Goal: Contribute content: Contribute content

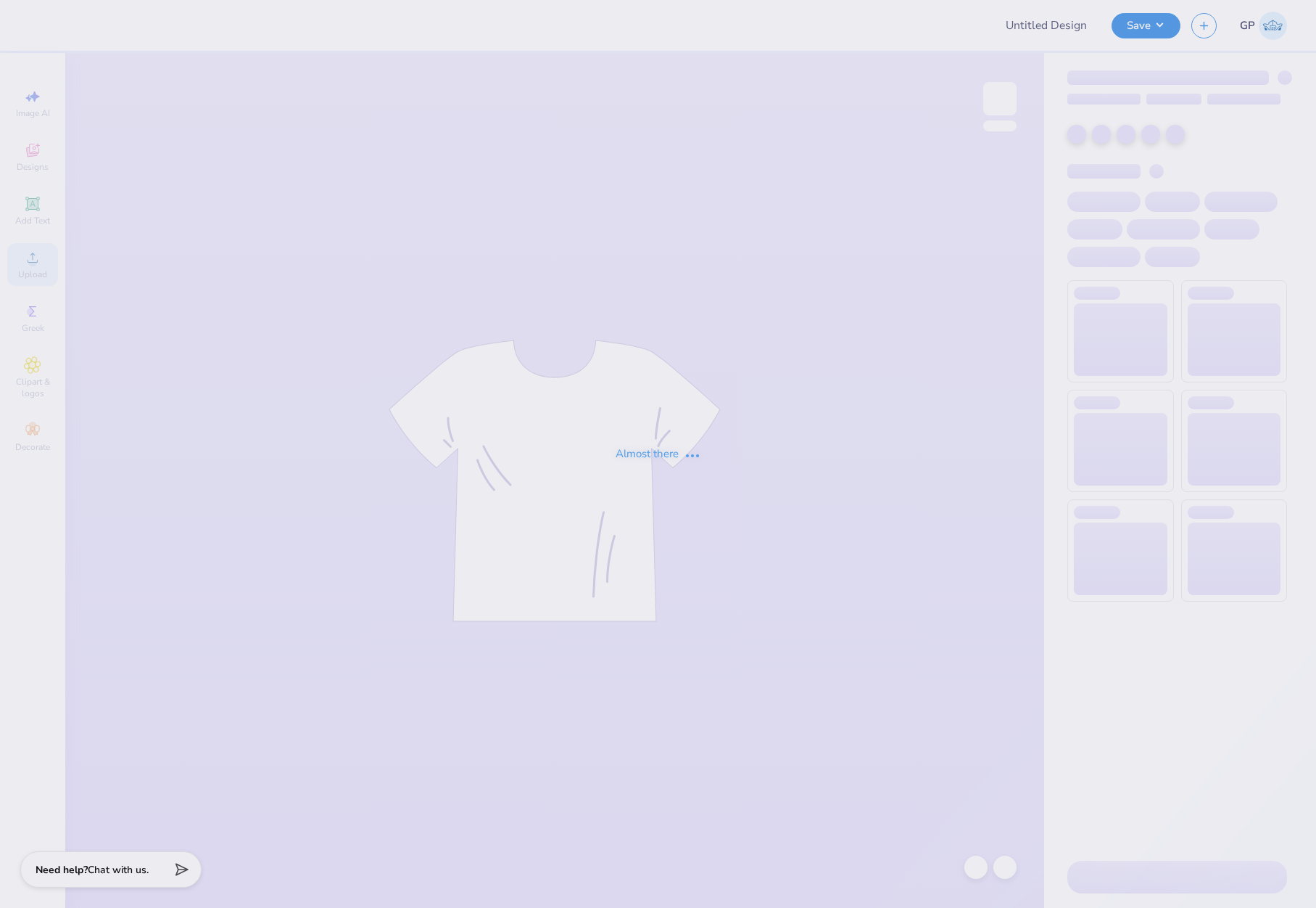
type input "Merch for Alpha Kappa Psi"
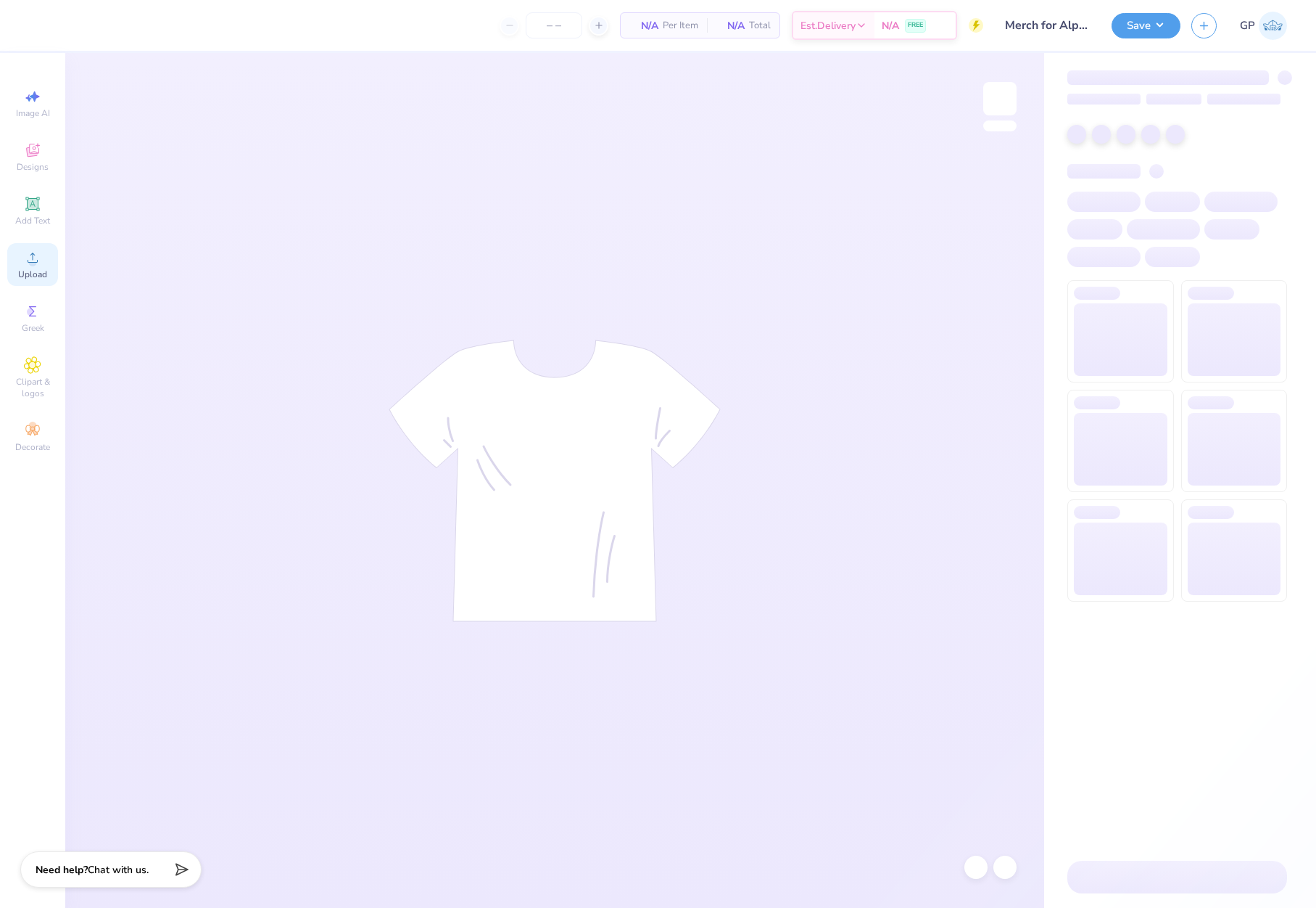
type input "24"
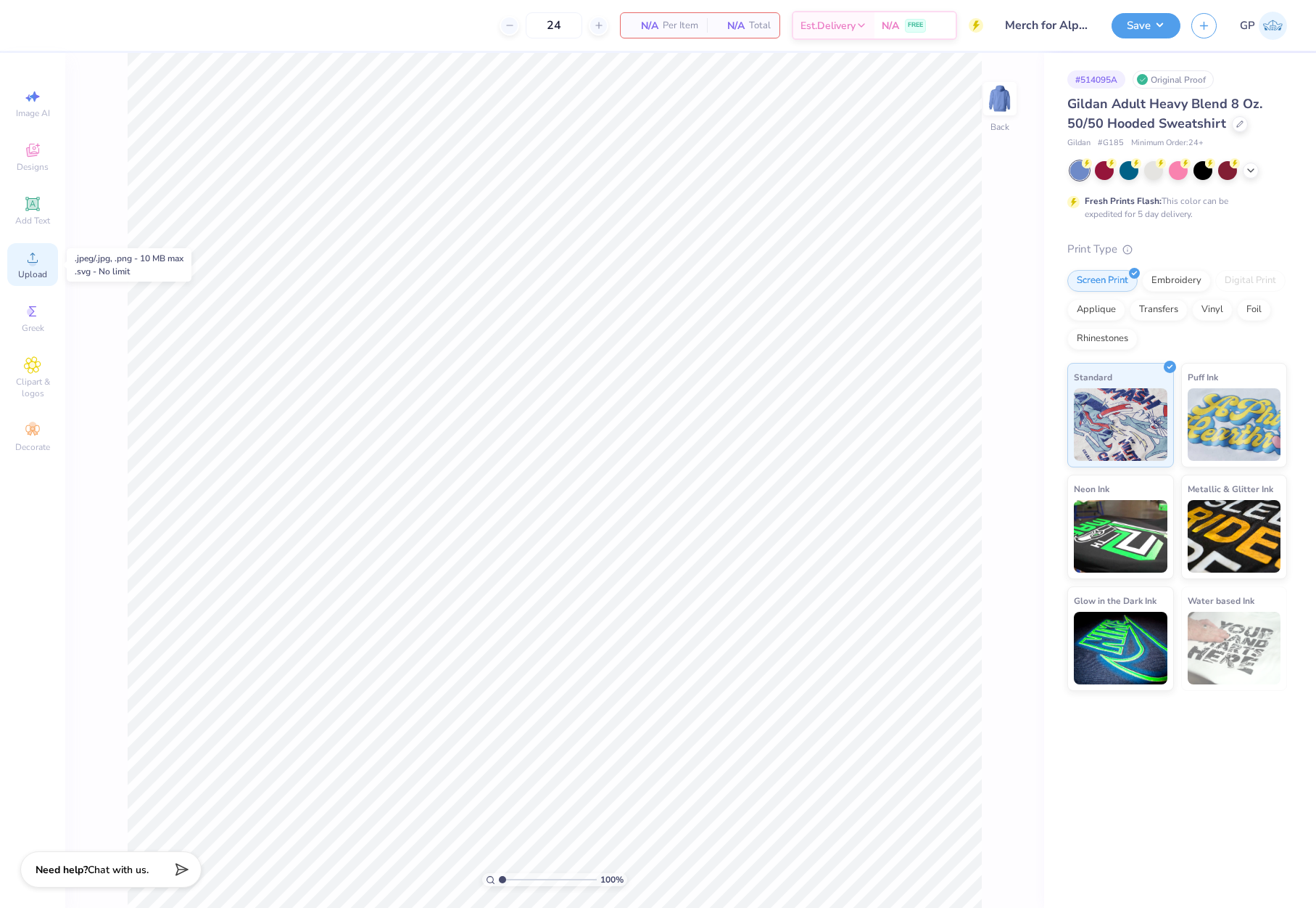
click at [37, 264] on icon at bounding box center [33, 257] width 17 height 17
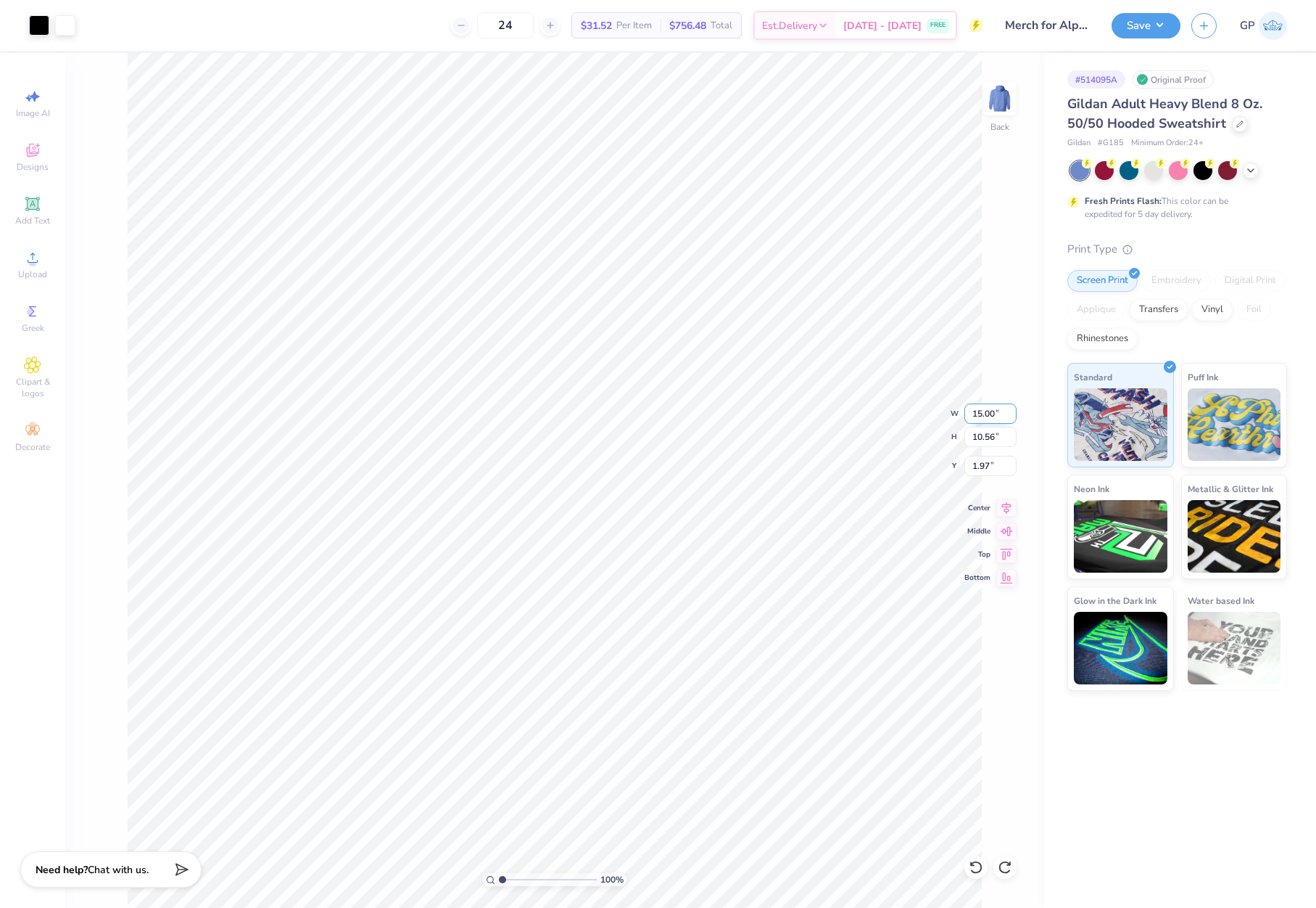
click at [998, 414] on input "15.00" at bounding box center [990, 413] width 52 height 20
type input "3.50"
type input "2.47"
click at [987, 458] on input "6.02" at bounding box center [990, 466] width 52 height 20
type input "3.00"
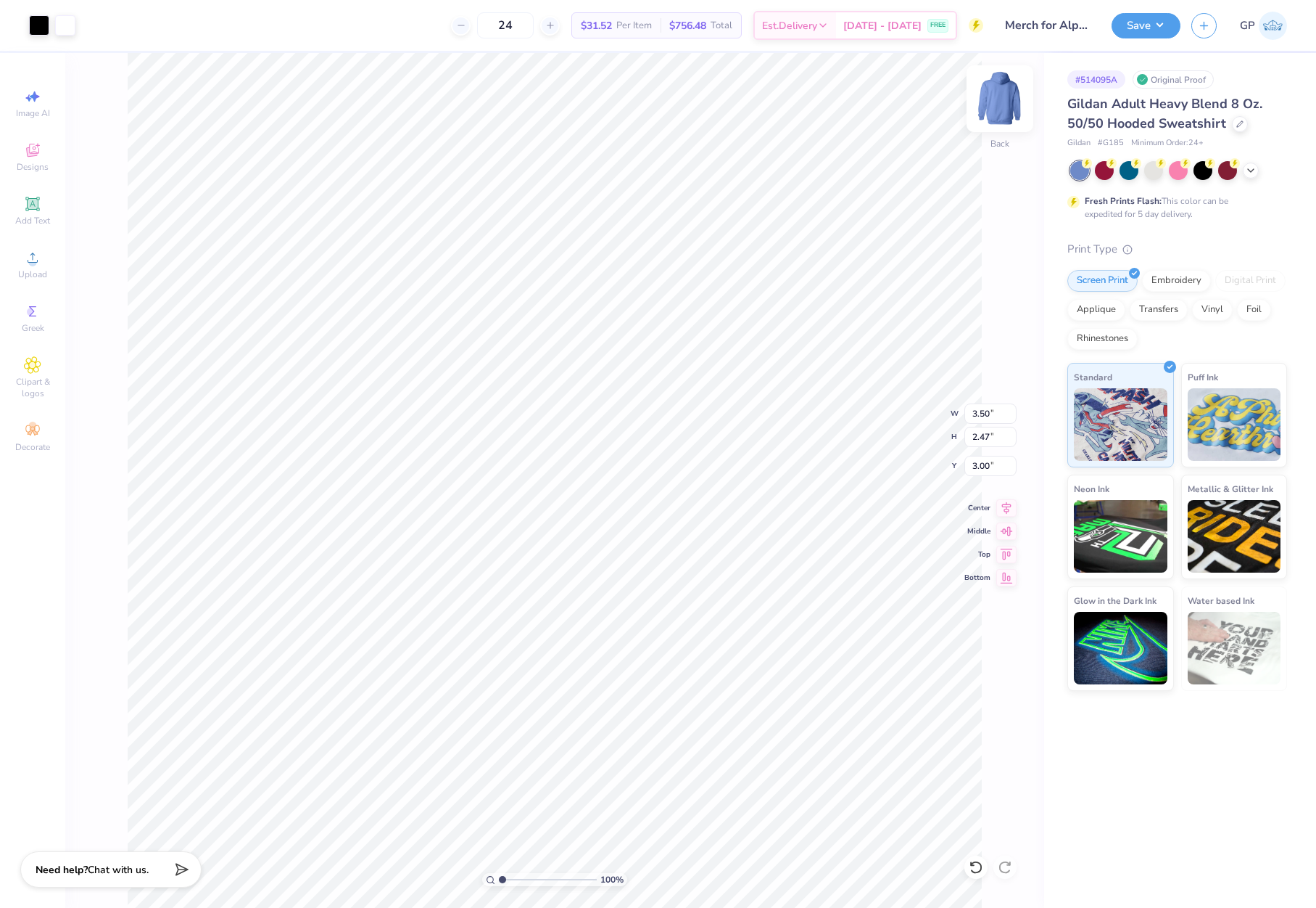
click at [992, 106] on img at bounding box center [1000, 98] width 58 height 58
click at [48, 261] on div "Upload" at bounding box center [33, 264] width 51 height 42
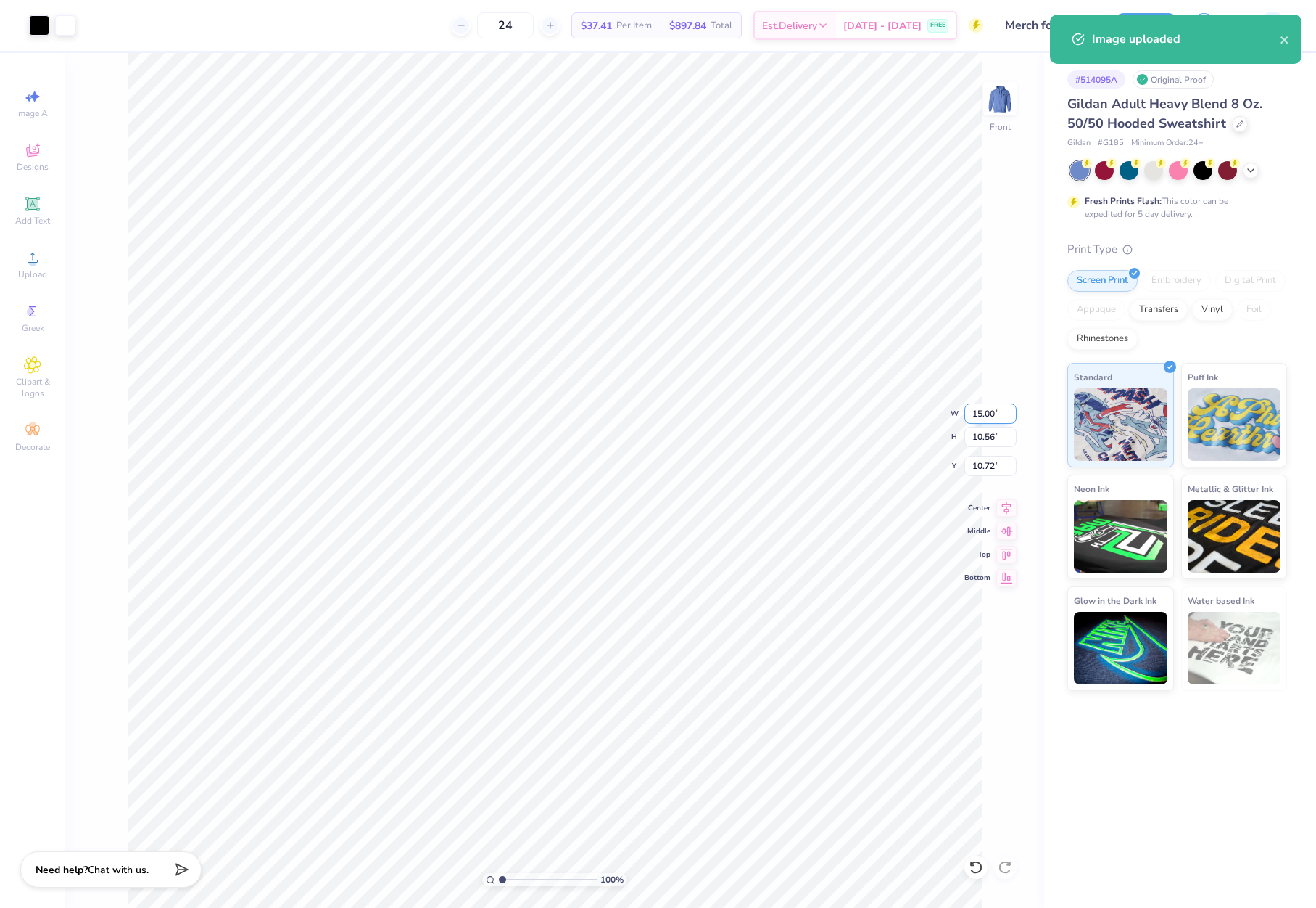
click at [985, 417] on input "15.00" at bounding box center [990, 413] width 52 height 20
type input "12.50"
type input "8.80"
click at [985, 456] on input "11.60" at bounding box center [990, 466] width 52 height 20
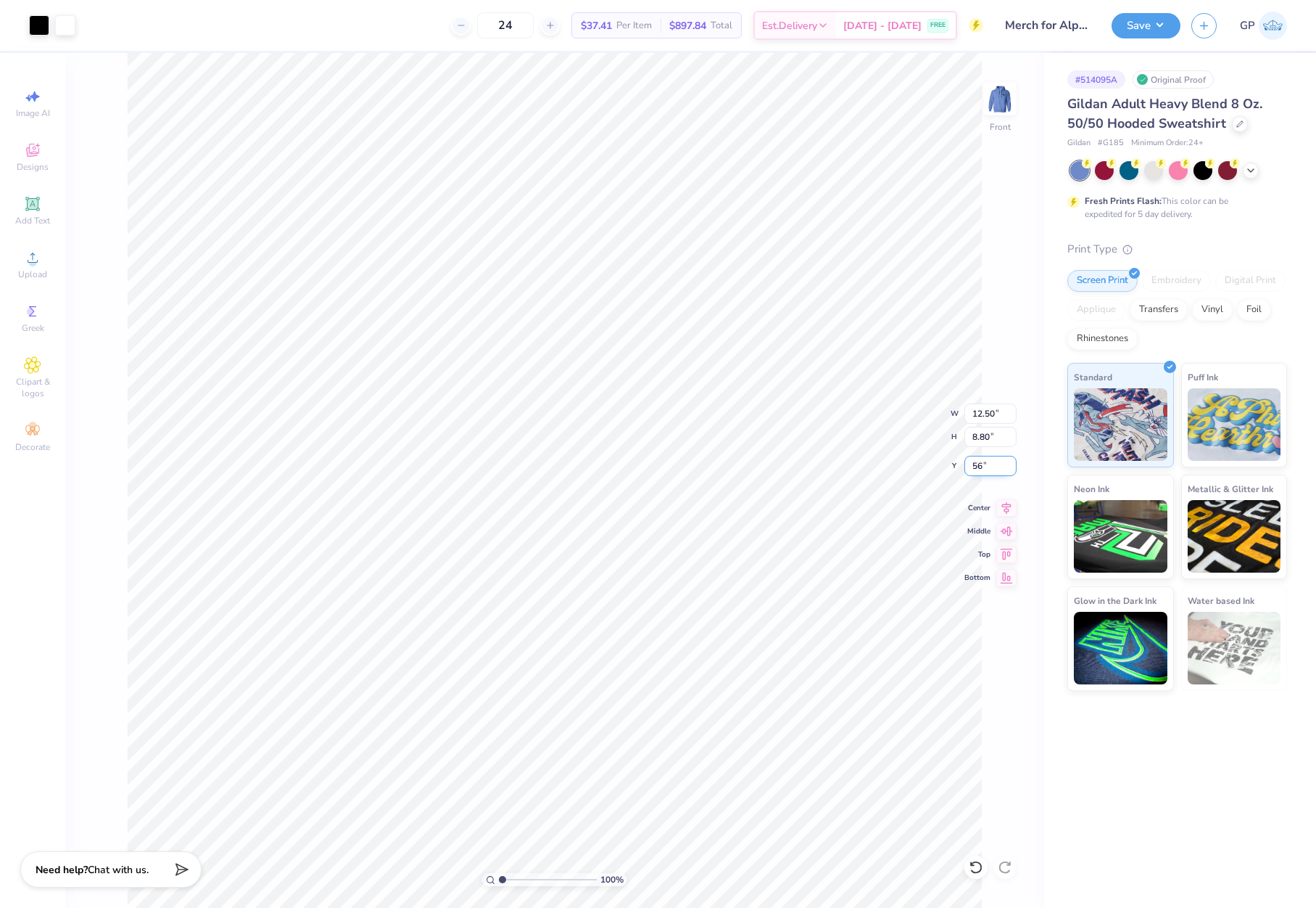
type input "5"
type input "6.00"
click at [1128, 30] on button "Save" at bounding box center [1145, 23] width 68 height 25
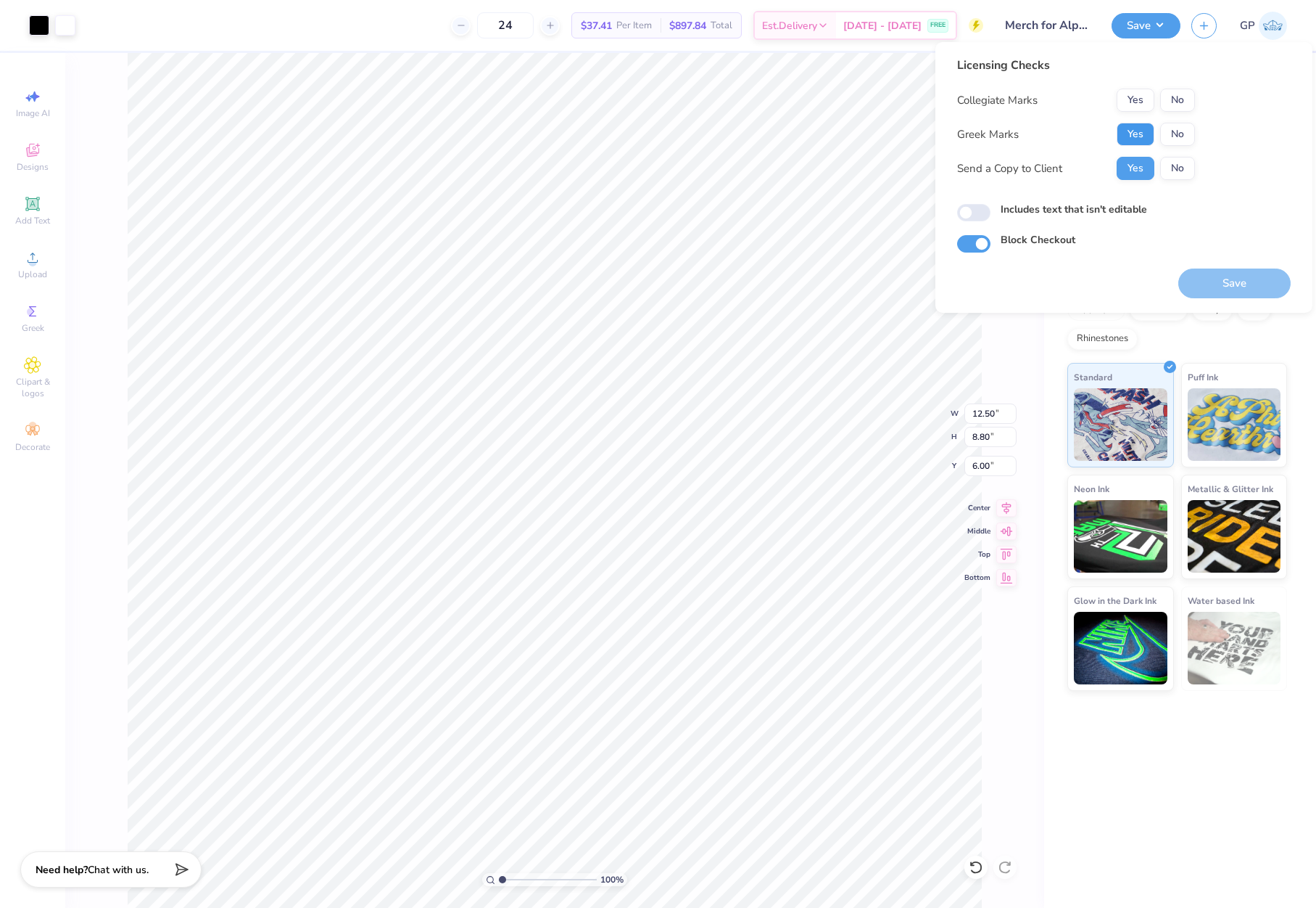
click at [1127, 134] on button "Yes" at bounding box center [1135, 134] width 38 height 23
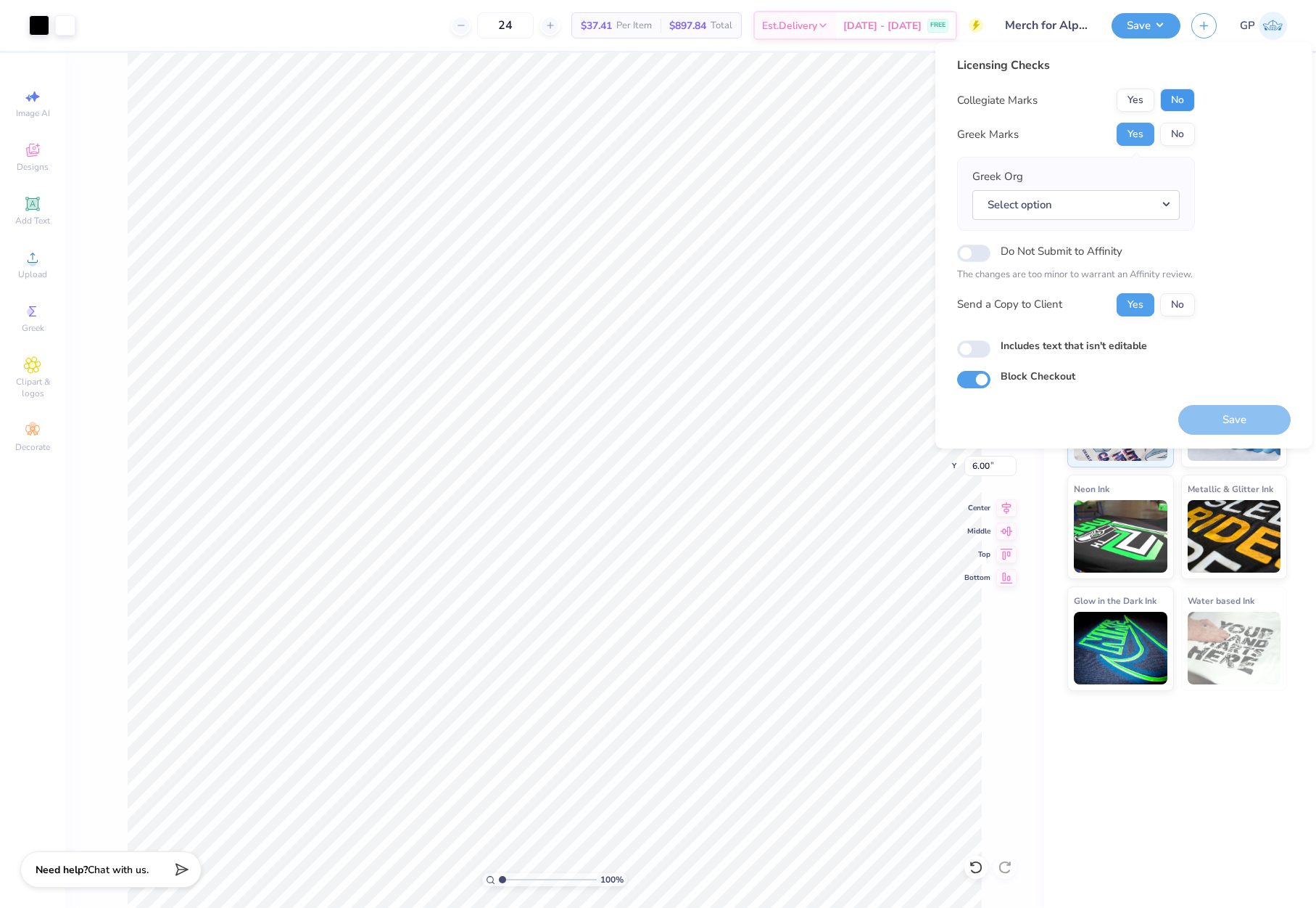
click at [1186, 100] on button "No" at bounding box center [1177, 100] width 35 height 23
click at [1101, 205] on button "Select option" at bounding box center [1075, 204] width 207 height 30
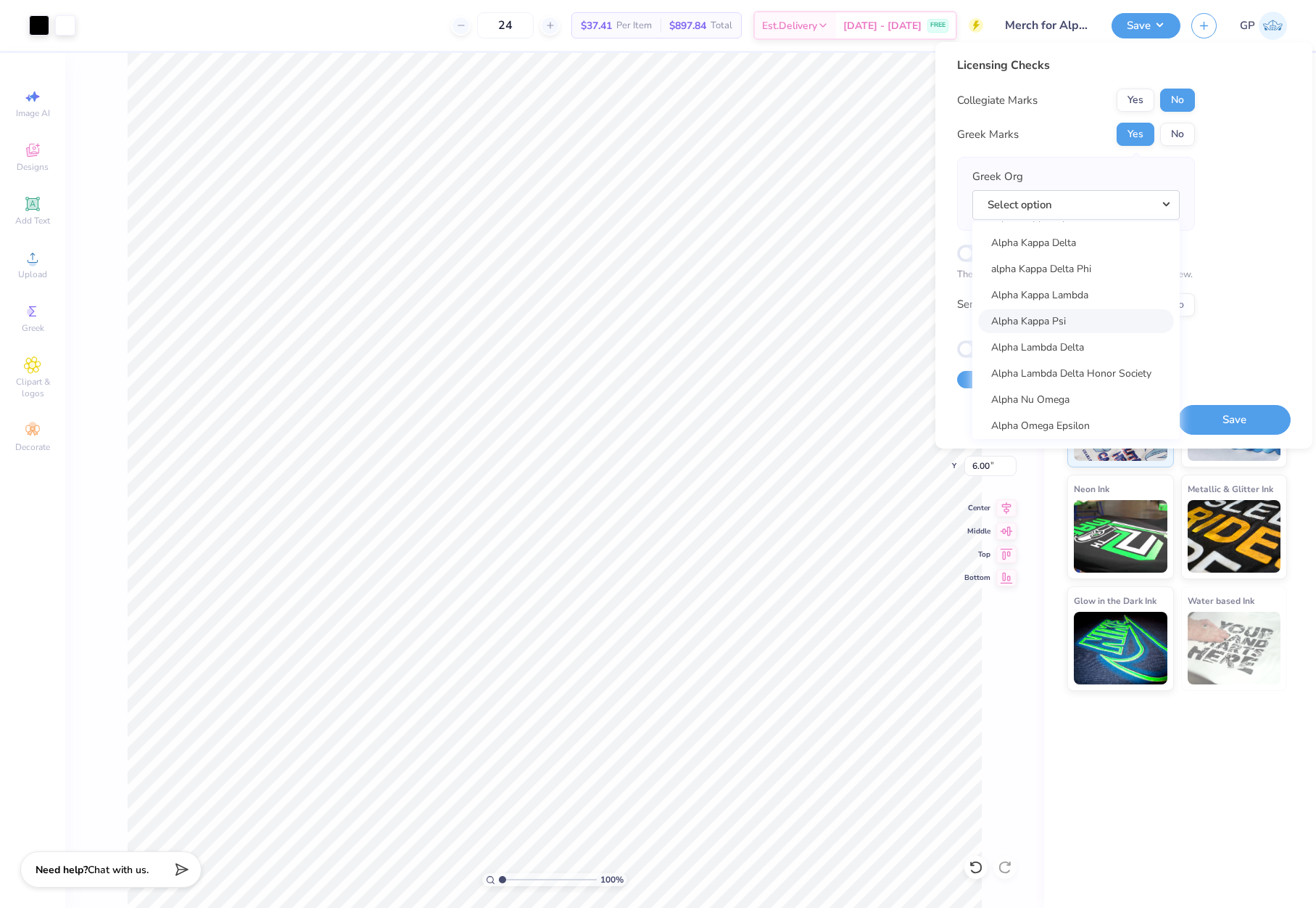
scroll to position [653, 0]
click at [1079, 321] on link "Alpha Kappa Psi" at bounding box center [1075, 317] width 196 height 24
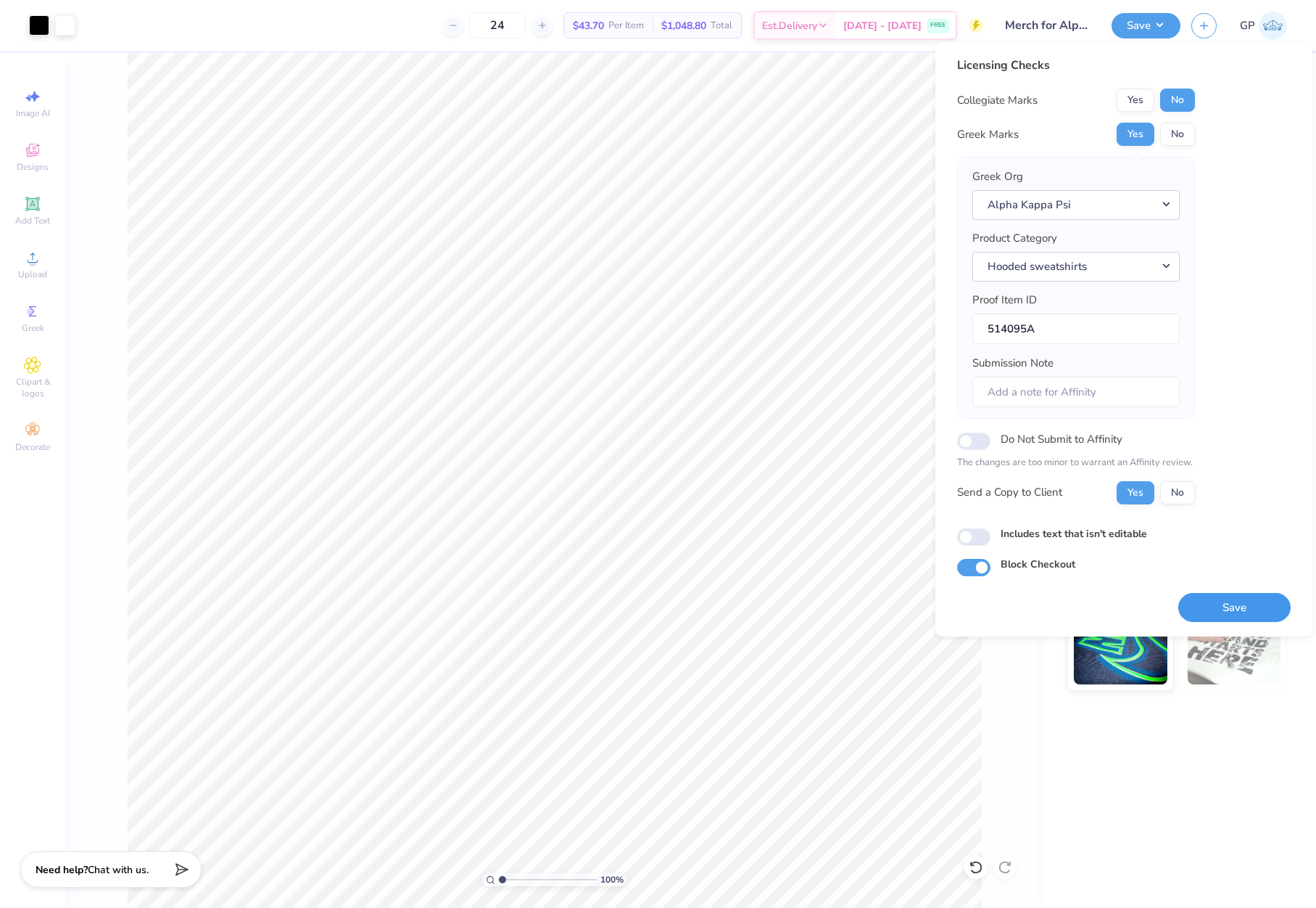
click at [1221, 598] on button "Save" at bounding box center [1234, 607] width 113 height 30
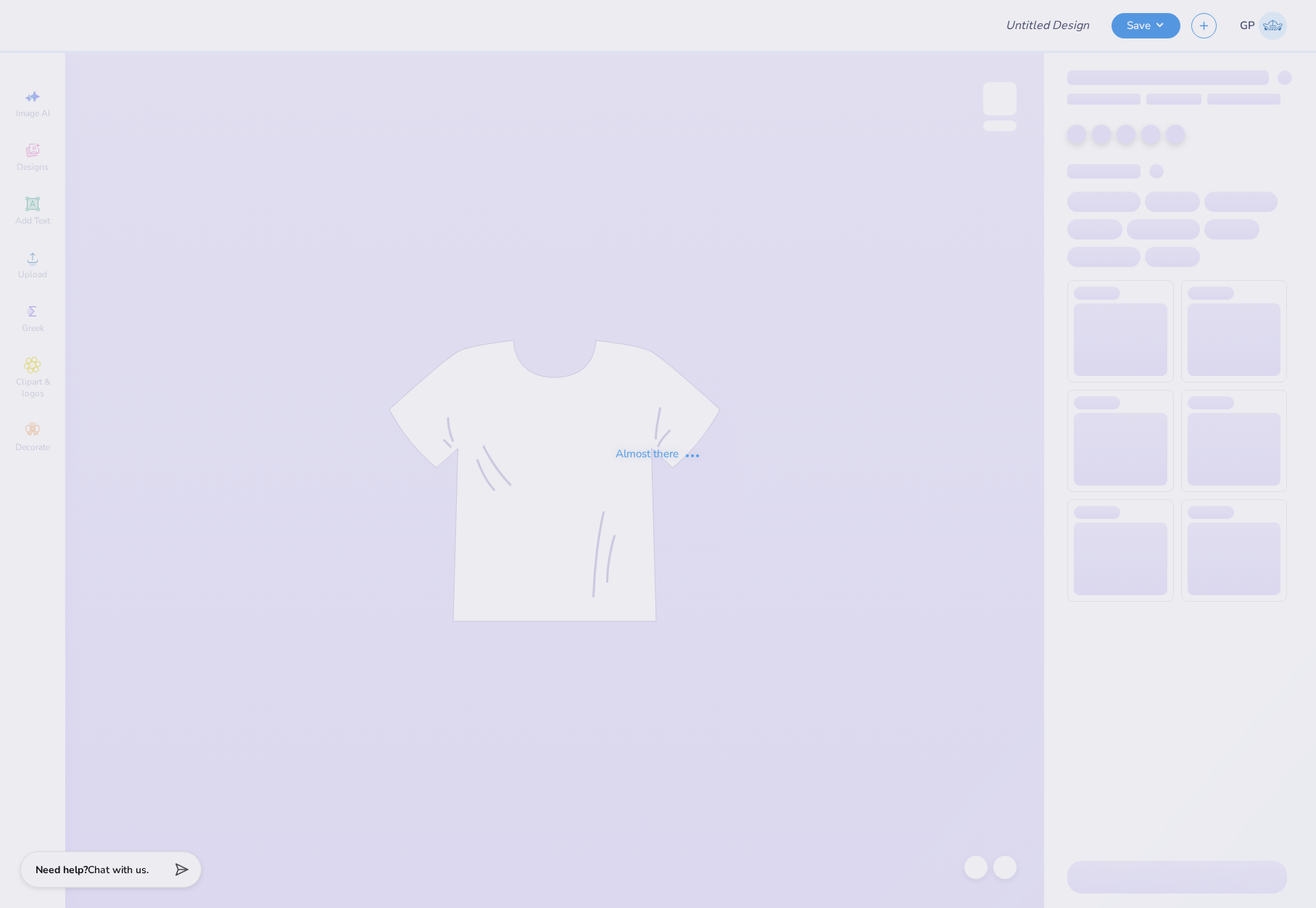
type input "Sweatpants for Alpha Kappa Psi"
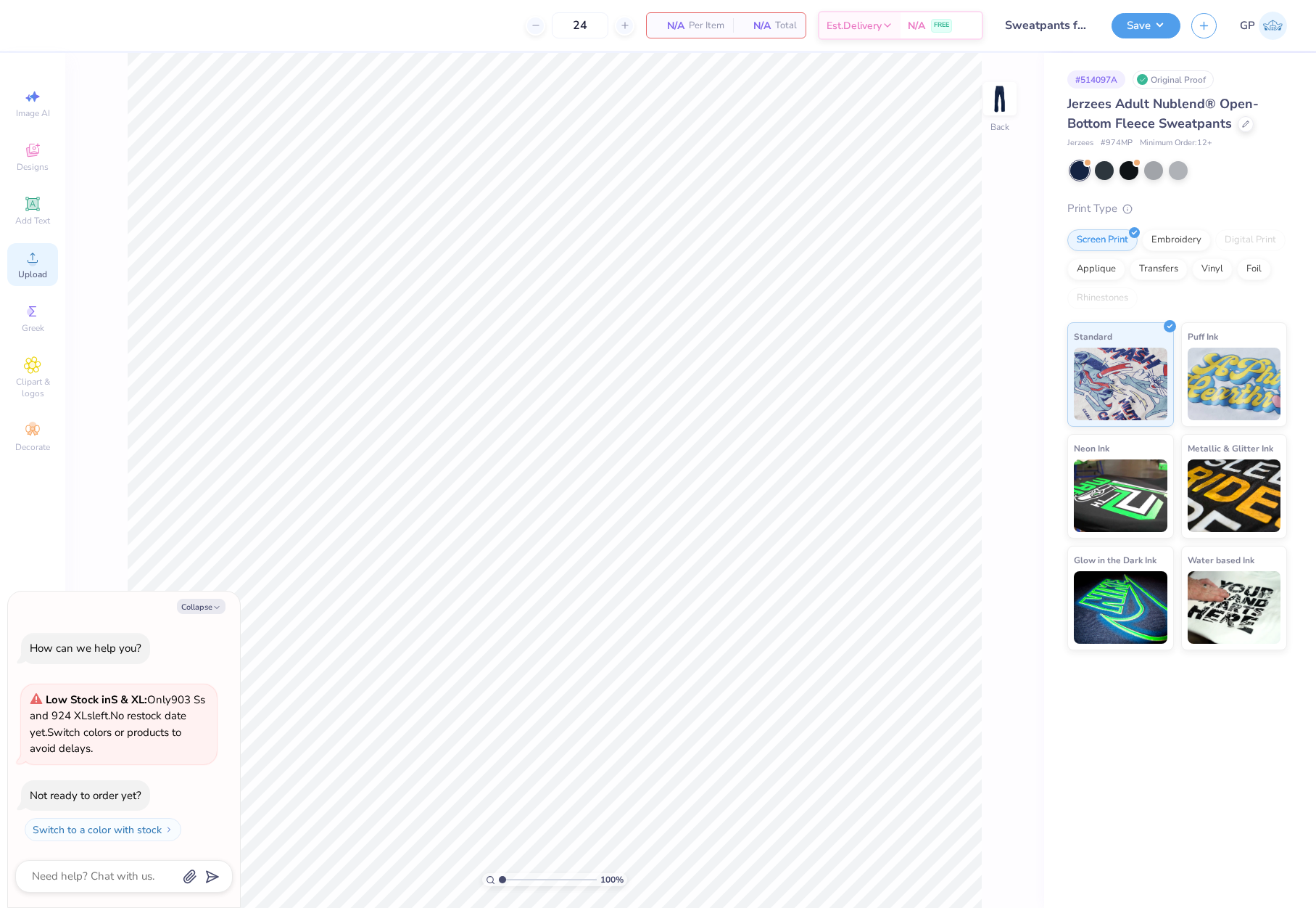
click at [38, 265] on icon at bounding box center [33, 257] width 17 height 17
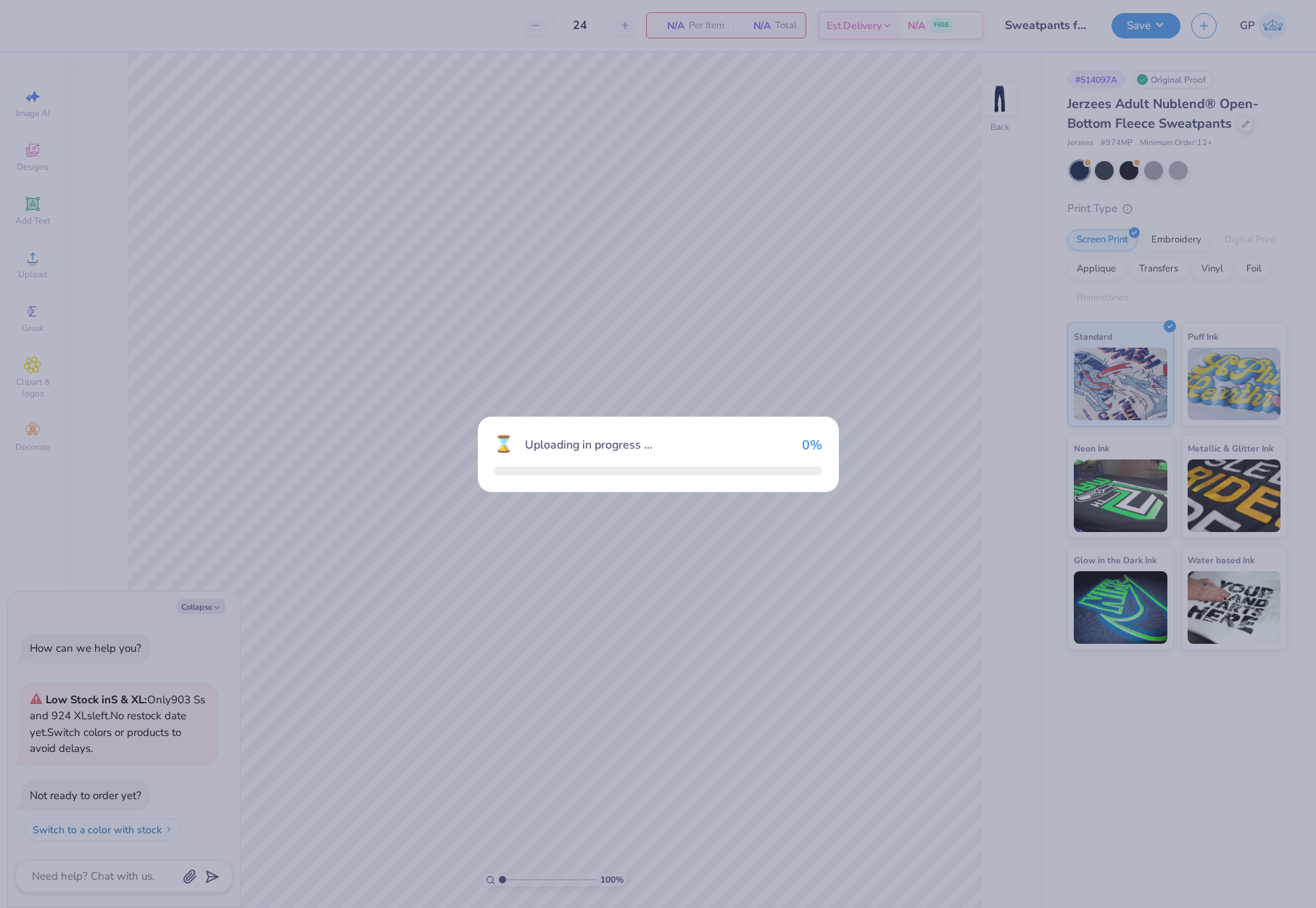
type textarea "x"
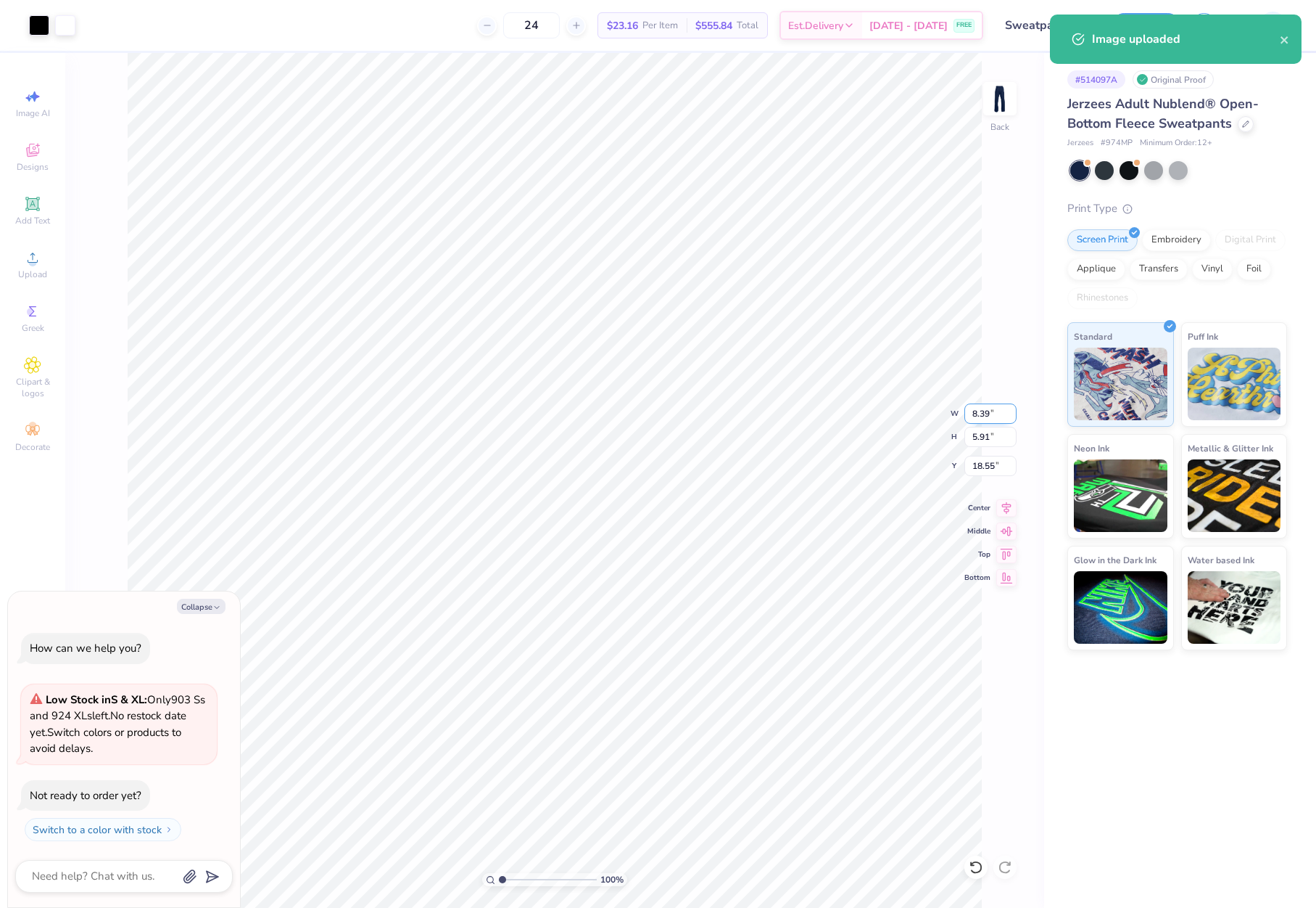
click at [989, 407] on input "8.39" at bounding box center [990, 413] width 52 height 20
type input "4"
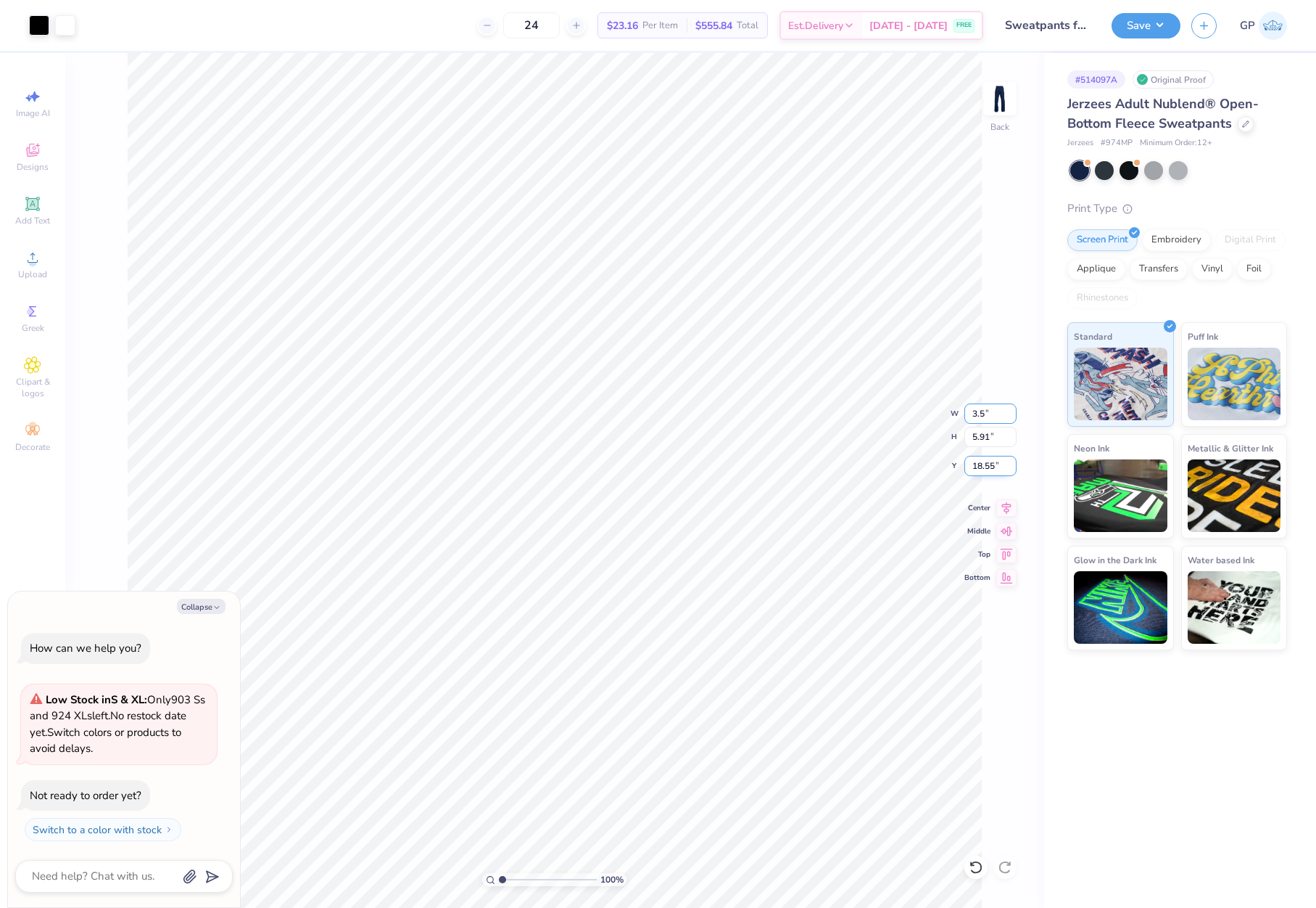
type input "3.5"
type textarea "x"
type input "3.50"
type input "2.47"
click at [986, 472] on input "20.27" at bounding box center [990, 466] width 52 height 20
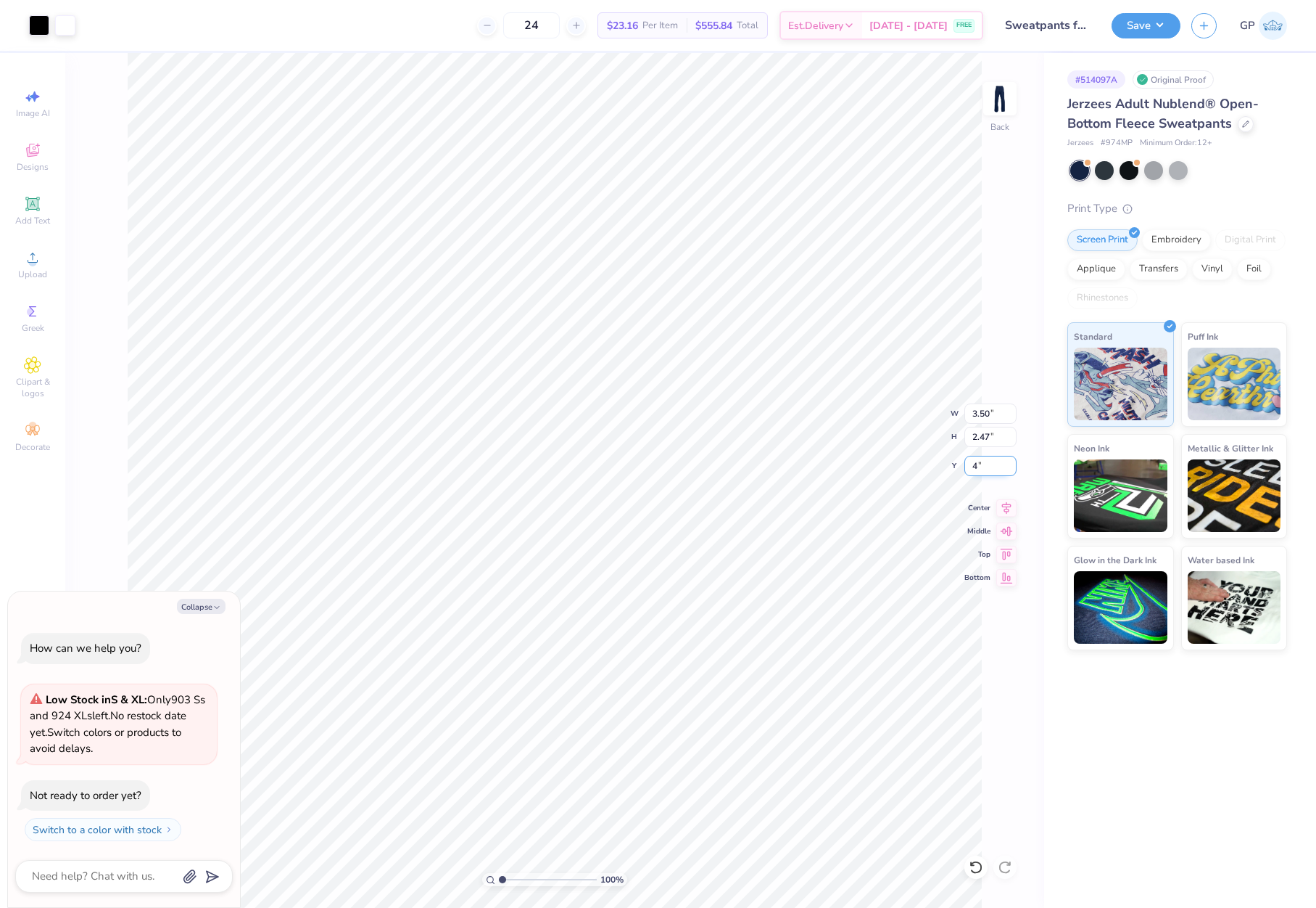
type input "4"
type textarea "x"
type input "4.00"
type textarea "x"
click at [984, 411] on input "3.50" at bounding box center [990, 413] width 52 height 20
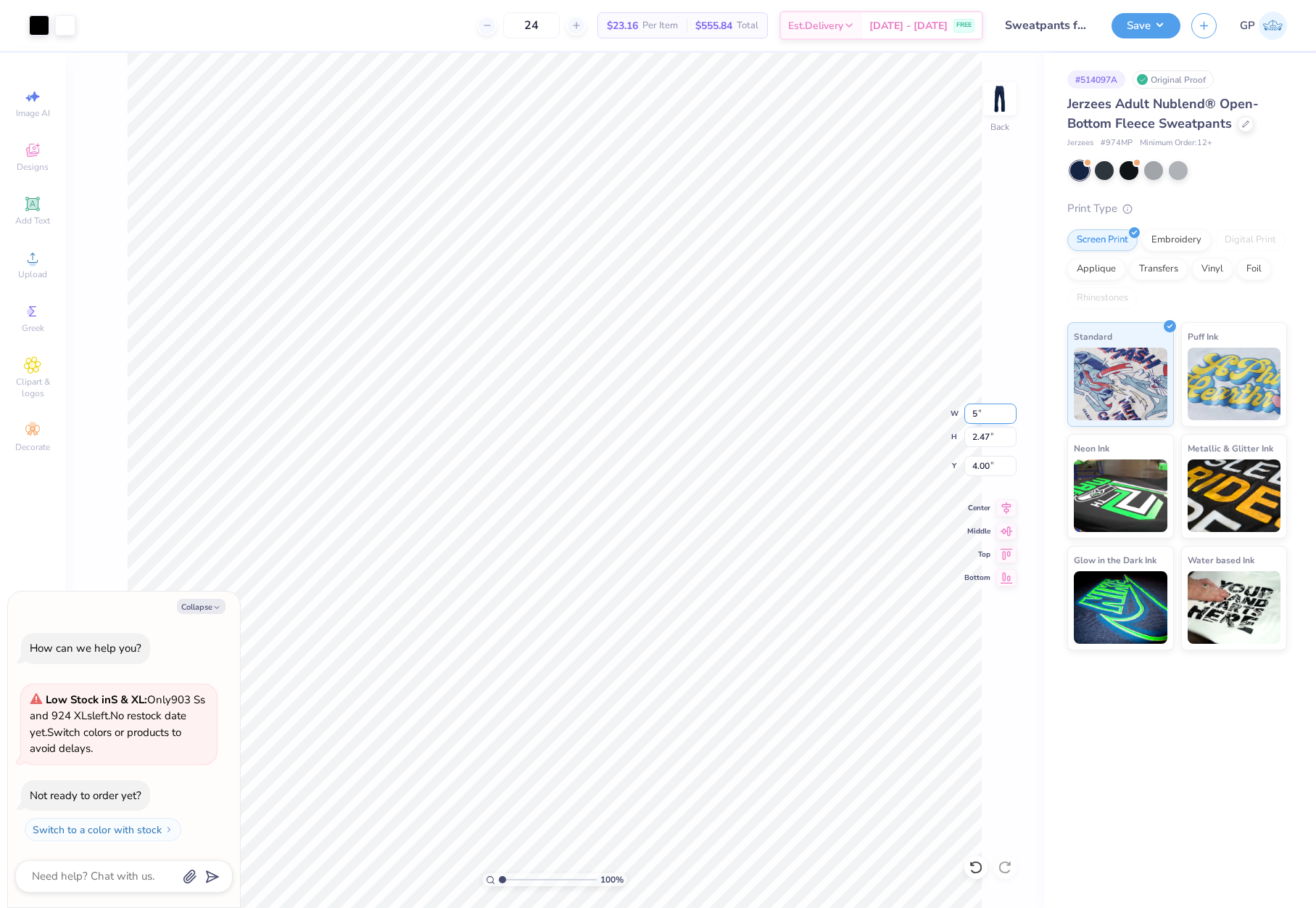
type input "5"
type textarea "x"
type input "5.00"
type input "3.52"
click at [984, 461] on input "3.47" at bounding box center [990, 466] width 52 height 20
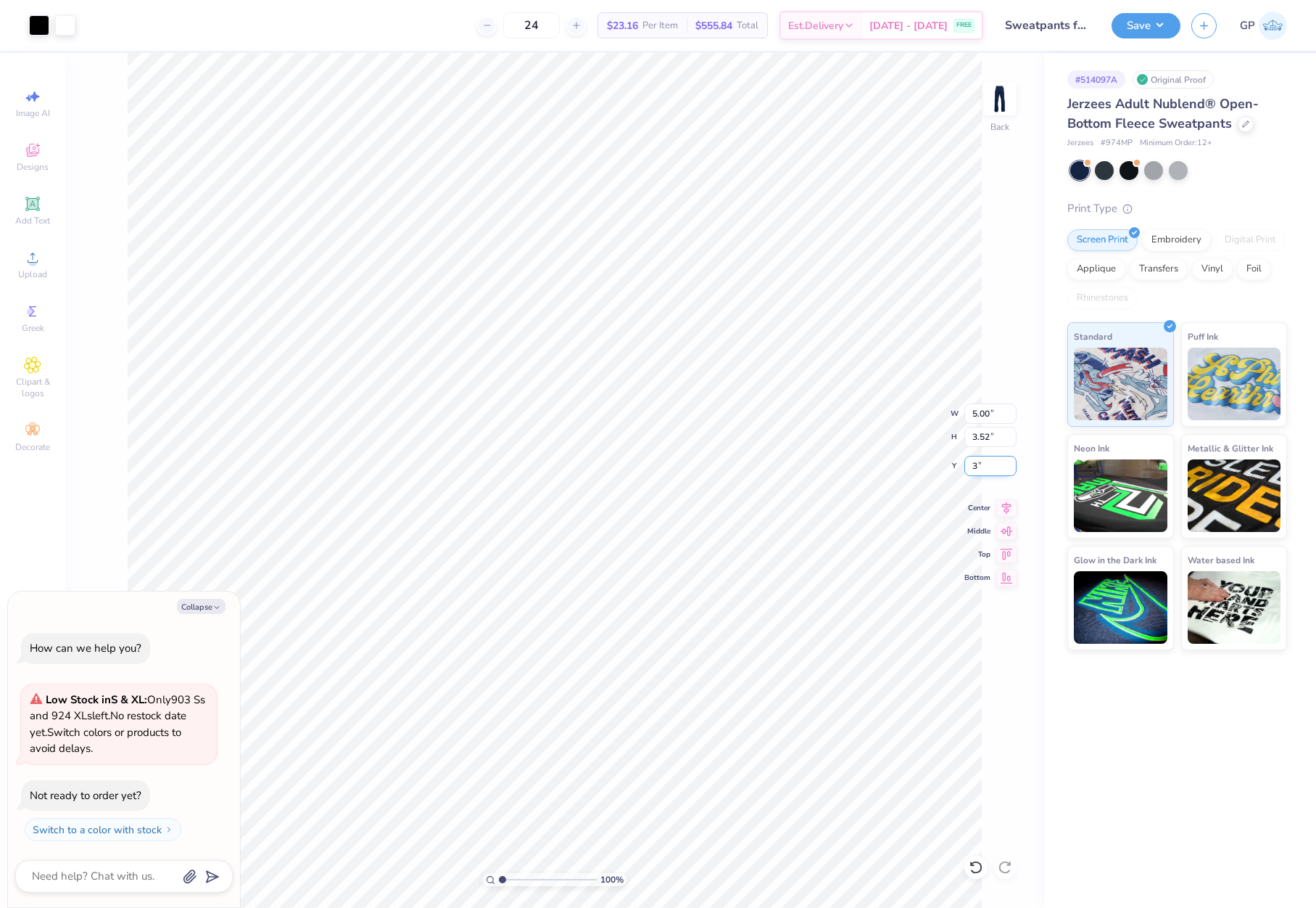
type input "3"
type textarea "x"
type input "3.00"
click at [1135, 25] on button "Save" at bounding box center [1145, 23] width 68 height 25
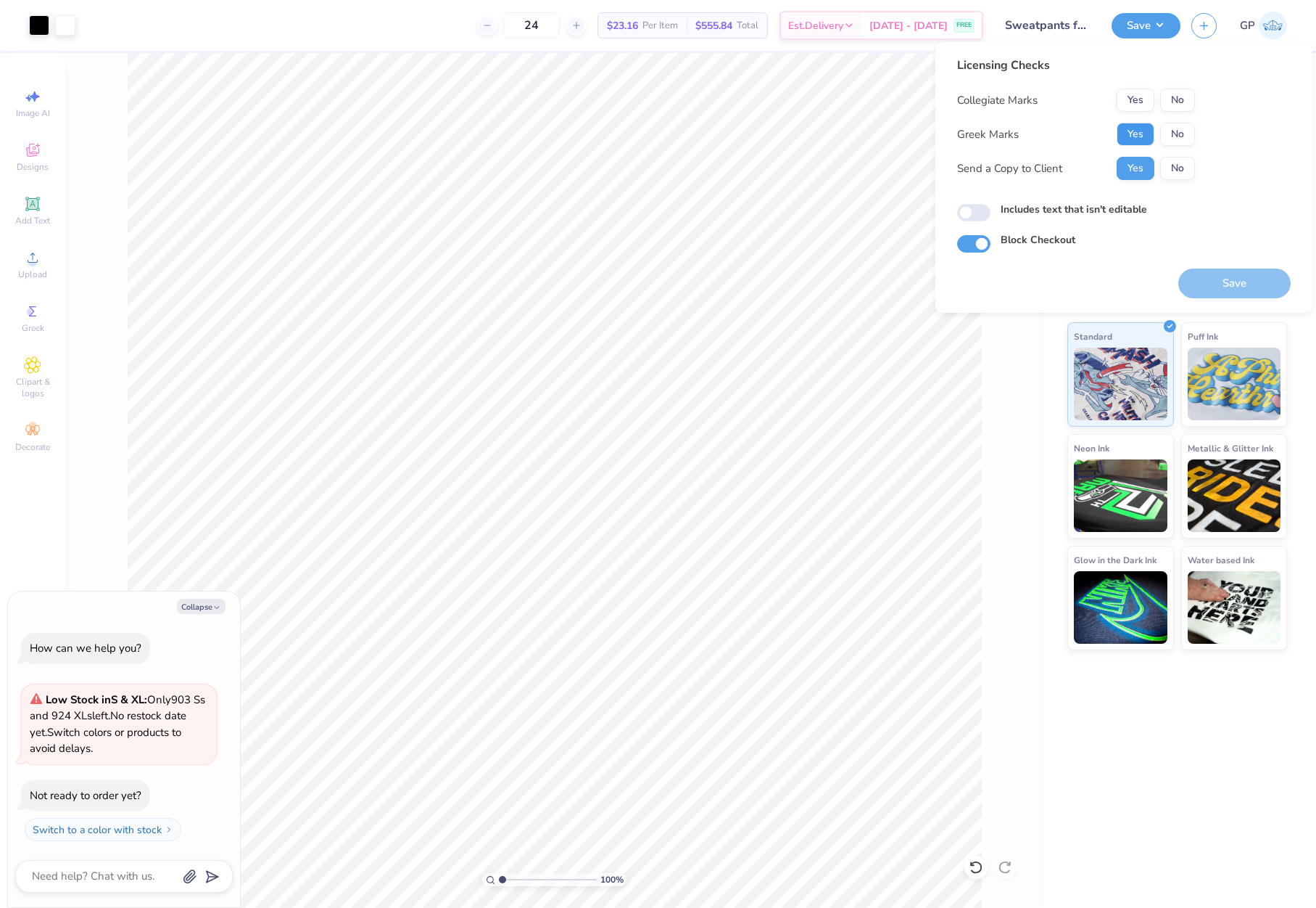
click at [1141, 129] on button "Yes" at bounding box center [1135, 134] width 38 height 23
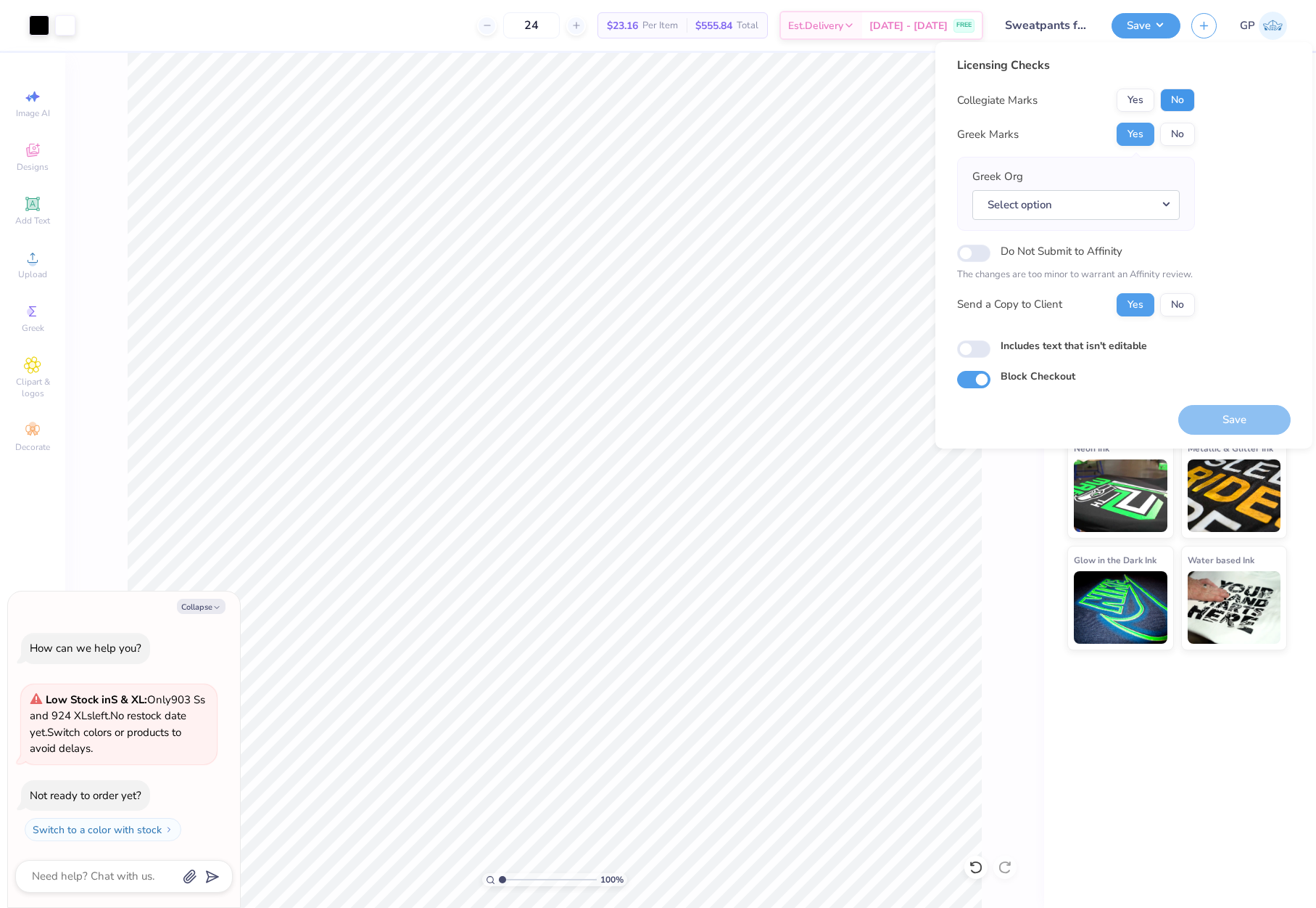
click at [1171, 105] on button "No" at bounding box center [1177, 100] width 35 height 23
click at [1054, 206] on button "Select option" at bounding box center [1075, 204] width 207 height 30
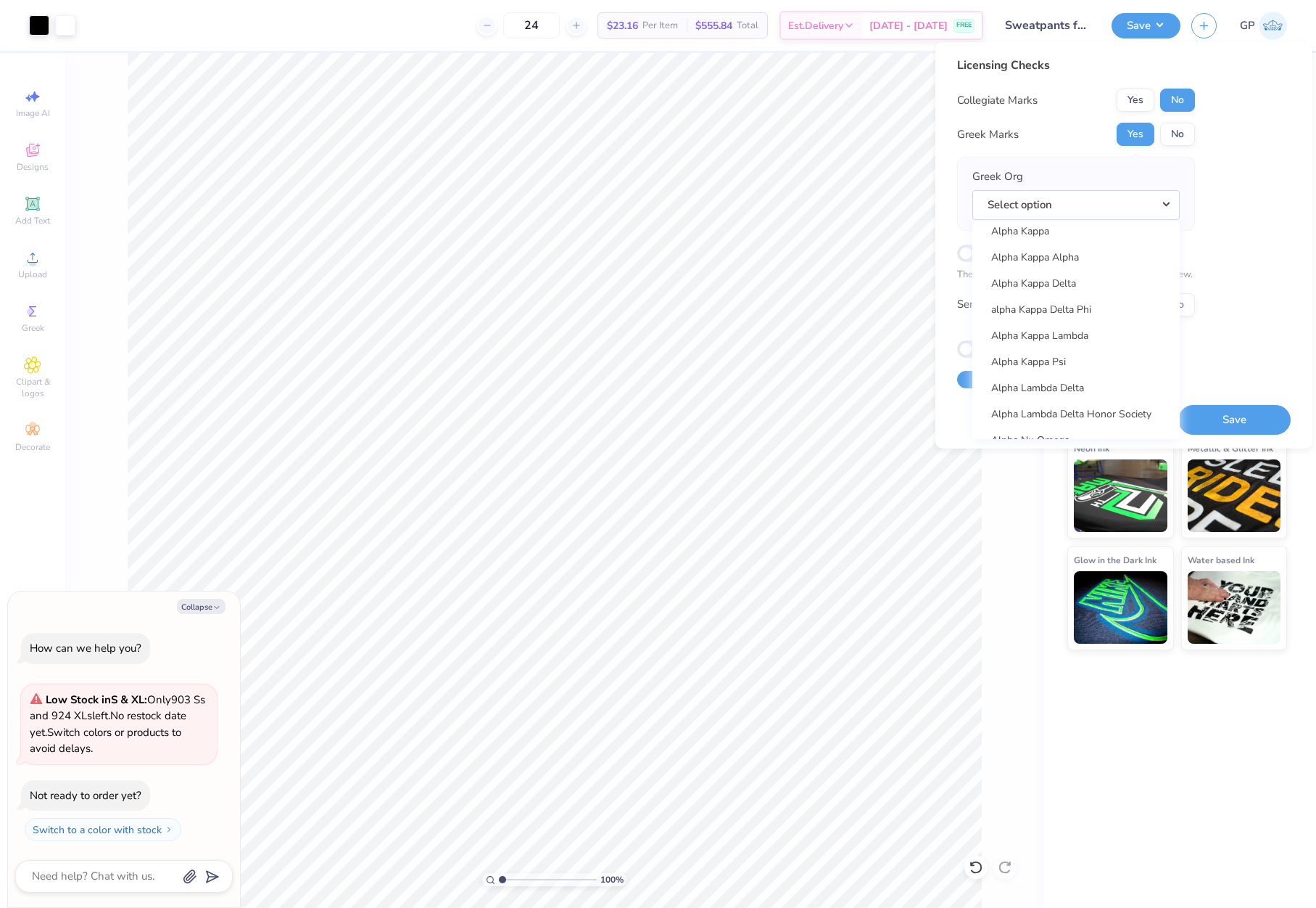
scroll to position [726, 0]
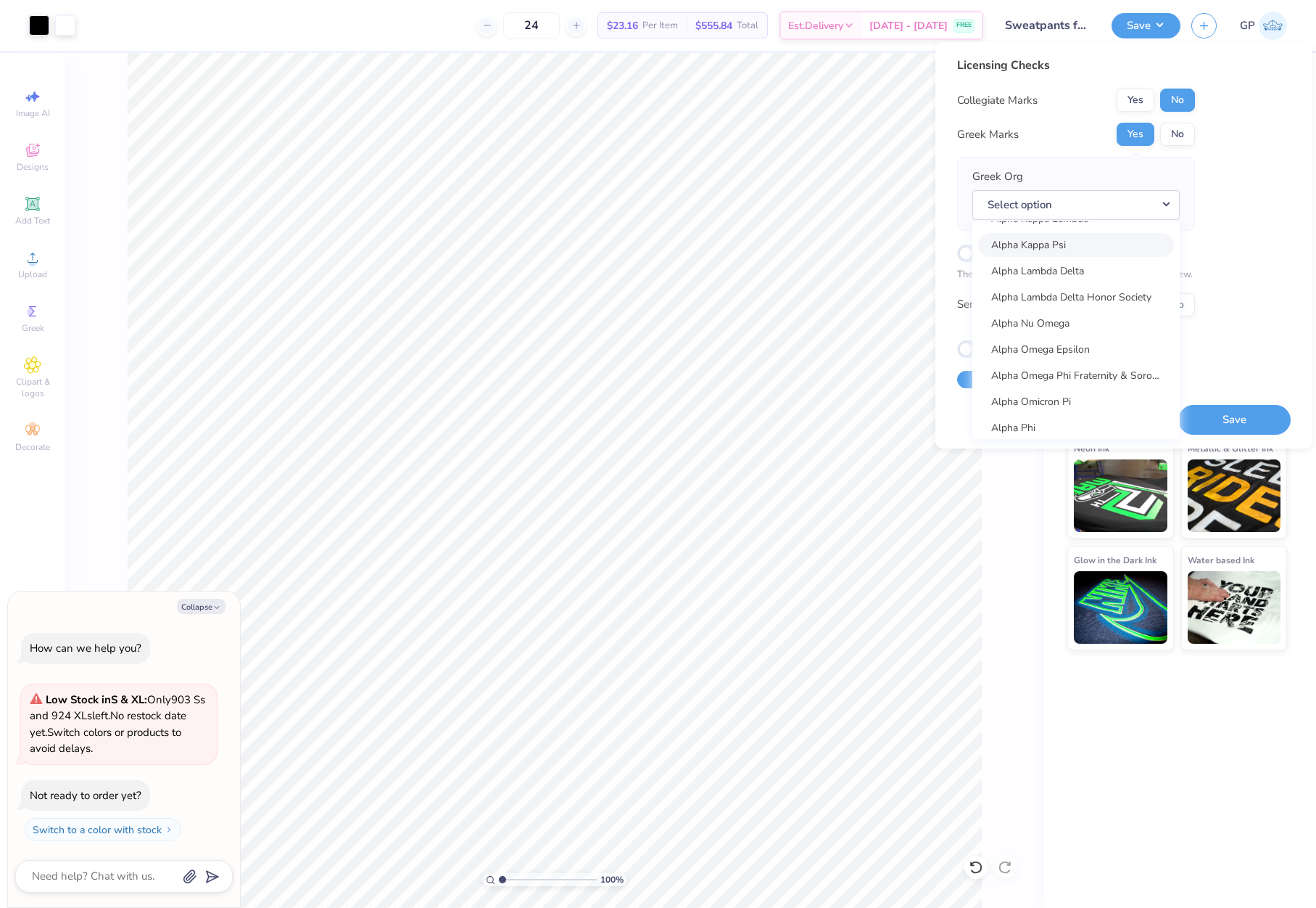
click at [1079, 251] on link "Alpha Kappa Psi" at bounding box center [1075, 245] width 196 height 24
type textarea "x"
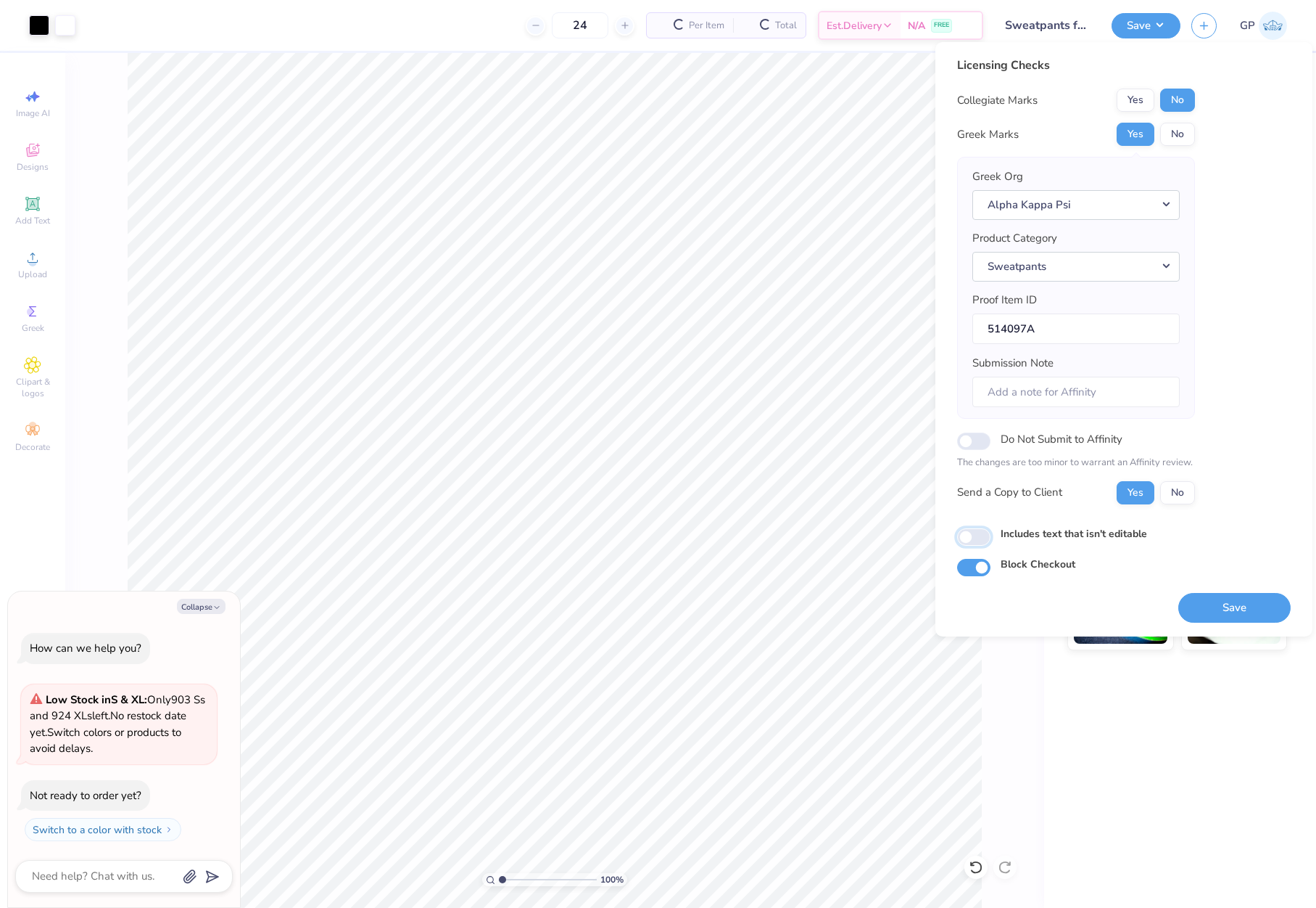
click at [981, 528] on input "Includes text that isn't editable" at bounding box center [973, 537] width 34 height 17
checkbox input "true"
click at [1194, 599] on button "Save" at bounding box center [1234, 607] width 113 height 30
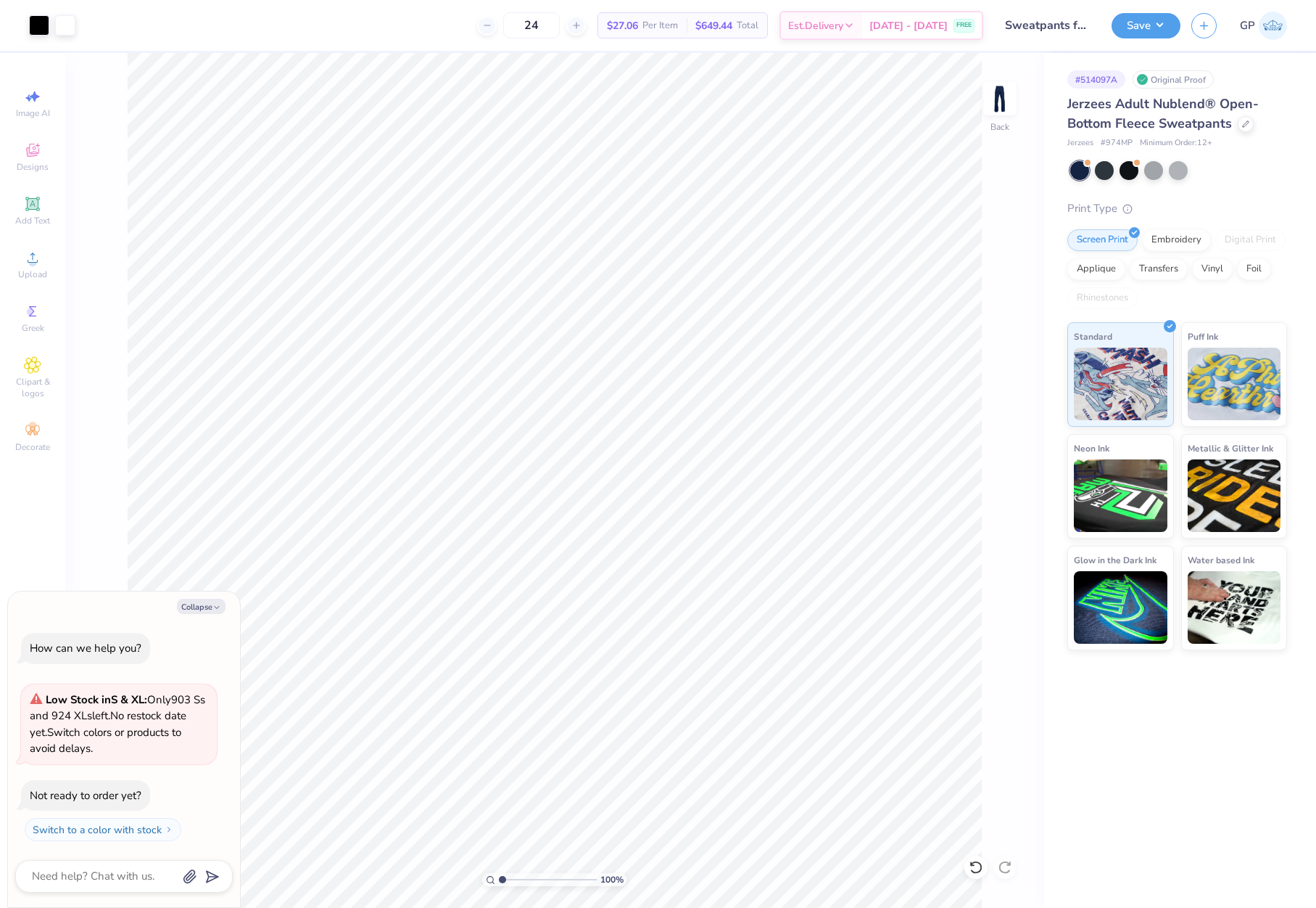
type textarea "x"
